Goal: Information Seeking & Learning: Learn about a topic

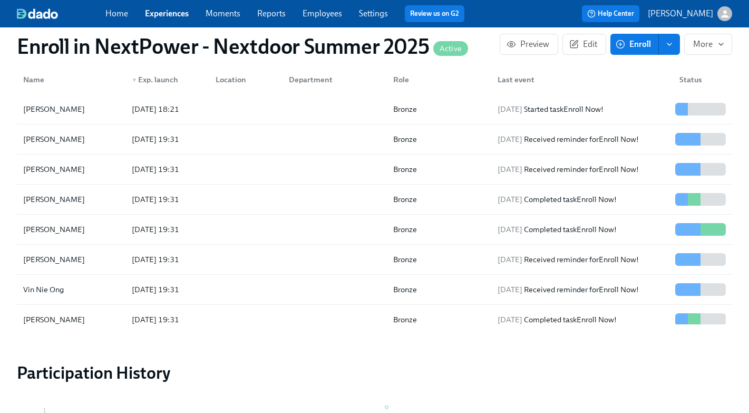
scroll to position [1224, 0]
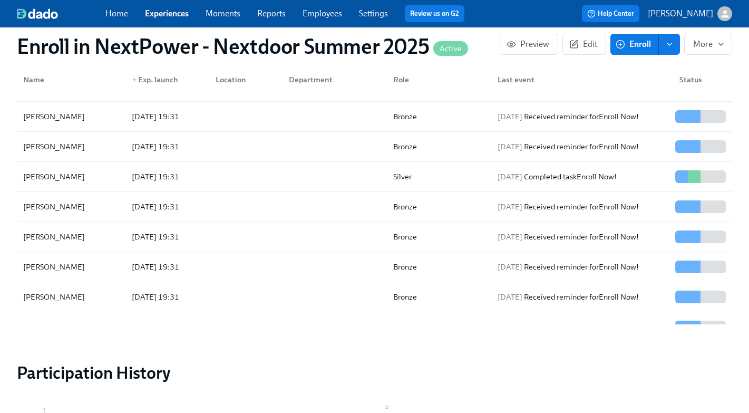
click at [174, 17] on link "Experiences" at bounding box center [167, 13] width 44 height 10
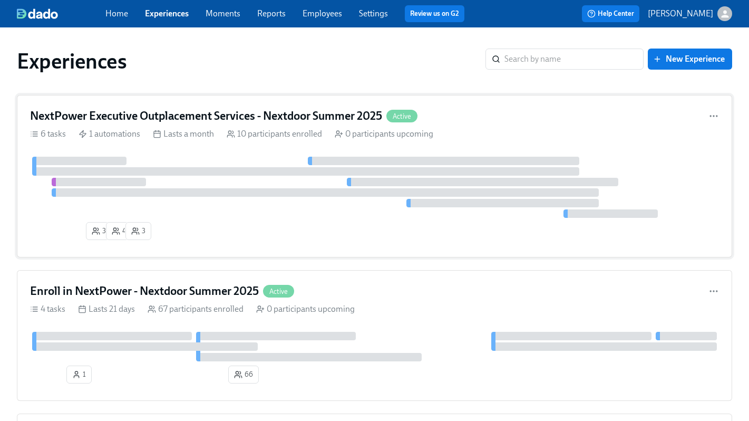
click at [184, 135] on div "Lasts a month" at bounding box center [183, 134] width 61 height 12
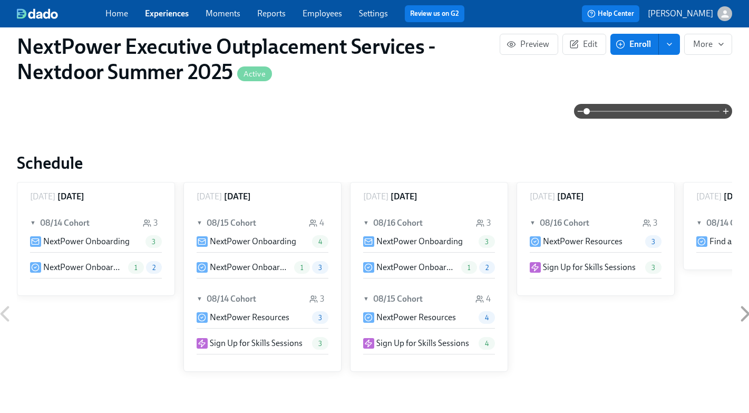
scroll to position [466, 0]
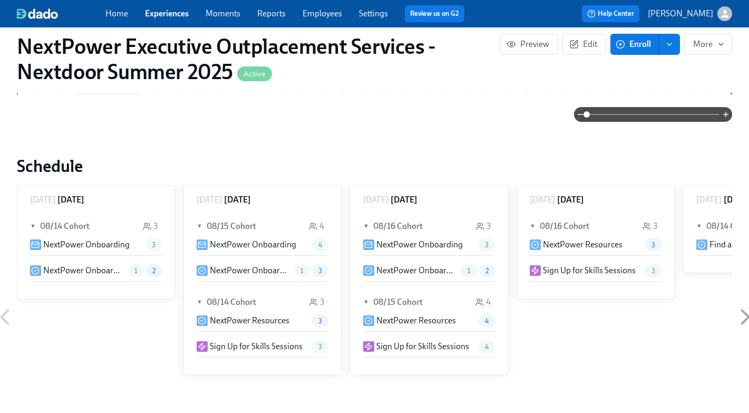
click at [168, 14] on link "Experiences" at bounding box center [167, 13] width 44 height 10
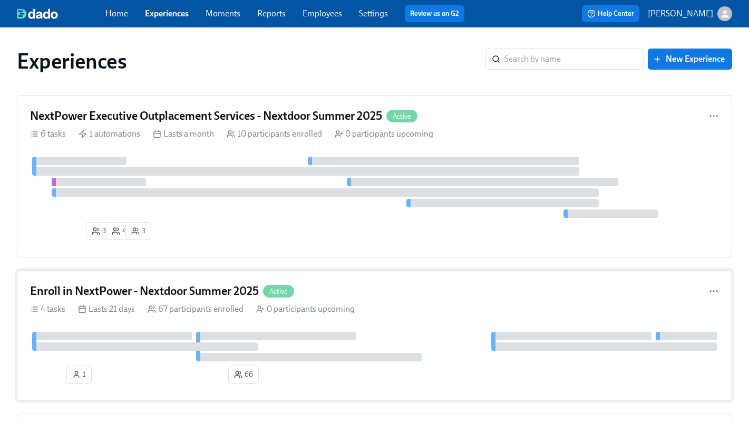
click at [119, 286] on h4 "Enroll in NextPower - Nextdoor Summer 2025" at bounding box center [144, 291] width 229 height 16
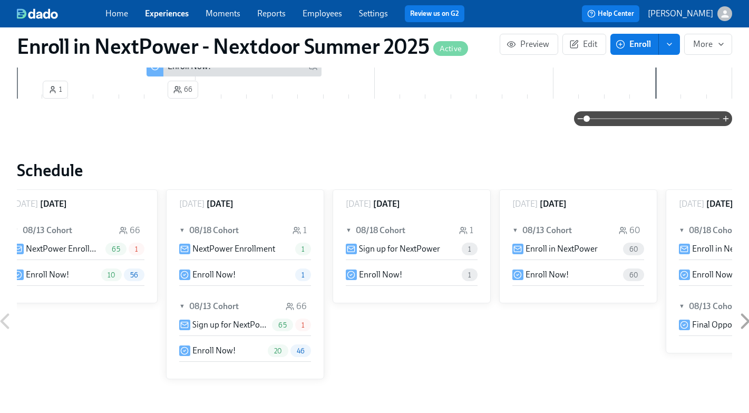
scroll to position [0, 18]
